Goal: Check status: Check status

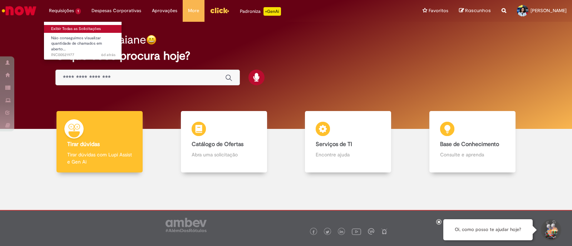
click at [77, 30] on link "Exibir Todas as Solicitações" at bounding box center [83, 29] width 79 height 8
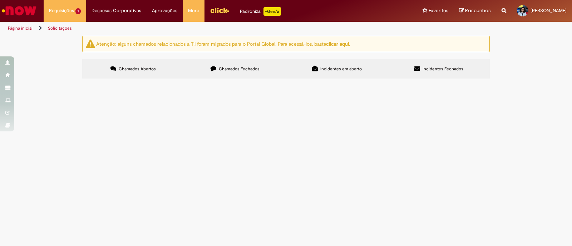
click at [224, 70] on span "Chamados Fechados" at bounding box center [239, 69] width 41 height 6
click at [139, 70] on span "Chamados Abertos" at bounding box center [137, 69] width 37 height 6
click at [205, 70] on label "Chamados Fechados" at bounding box center [235, 68] width 102 height 19
click at [438, 70] on span "Incidentes Fechados" at bounding box center [442, 69] width 41 height 6
click at [355, 66] on label "Incidentes em aberto" at bounding box center [337, 68] width 102 height 19
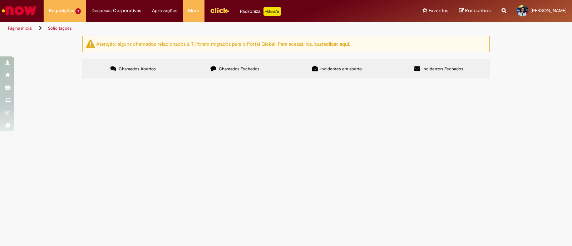
click at [0, 0] on div "Linhas 1 − 1 de 1" at bounding box center [0, 0] width 0 height 0
click at [0, 0] on td "Não conseguimos visualizar quantidade de chamados em aberto no Dash" at bounding box center [0, 0] width 0 height 0
click at [0, 0] on span "Não conseguimos visualizar quantidade de chamados em aberto no Dash" at bounding box center [0, 0] width 0 height 0
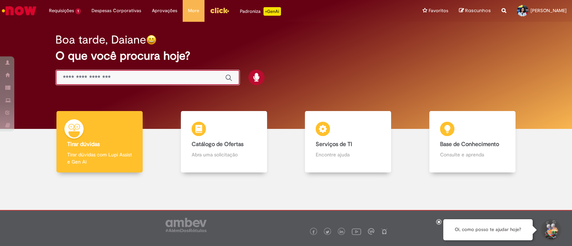
click at [200, 78] on input "Basta digitar aqui" at bounding box center [140, 78] width 155 height 8
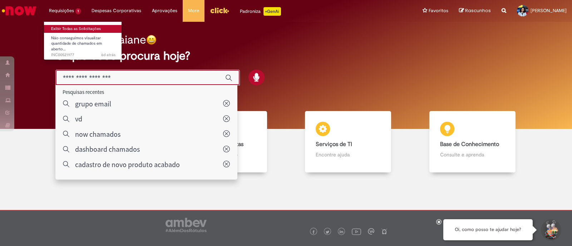
click at [75, 27] on link "Exibir Todas as Solicitações" at bounding box center [83, 29] width 79 height 8
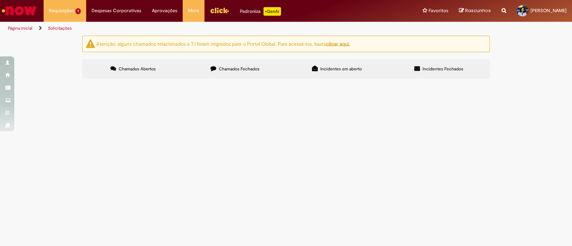
click at [336, 42] on u "clicar aqui." at bounding box center [338, 43] width 24 height 6
